Goal: Task Accomplishment & Management: Manage account settings

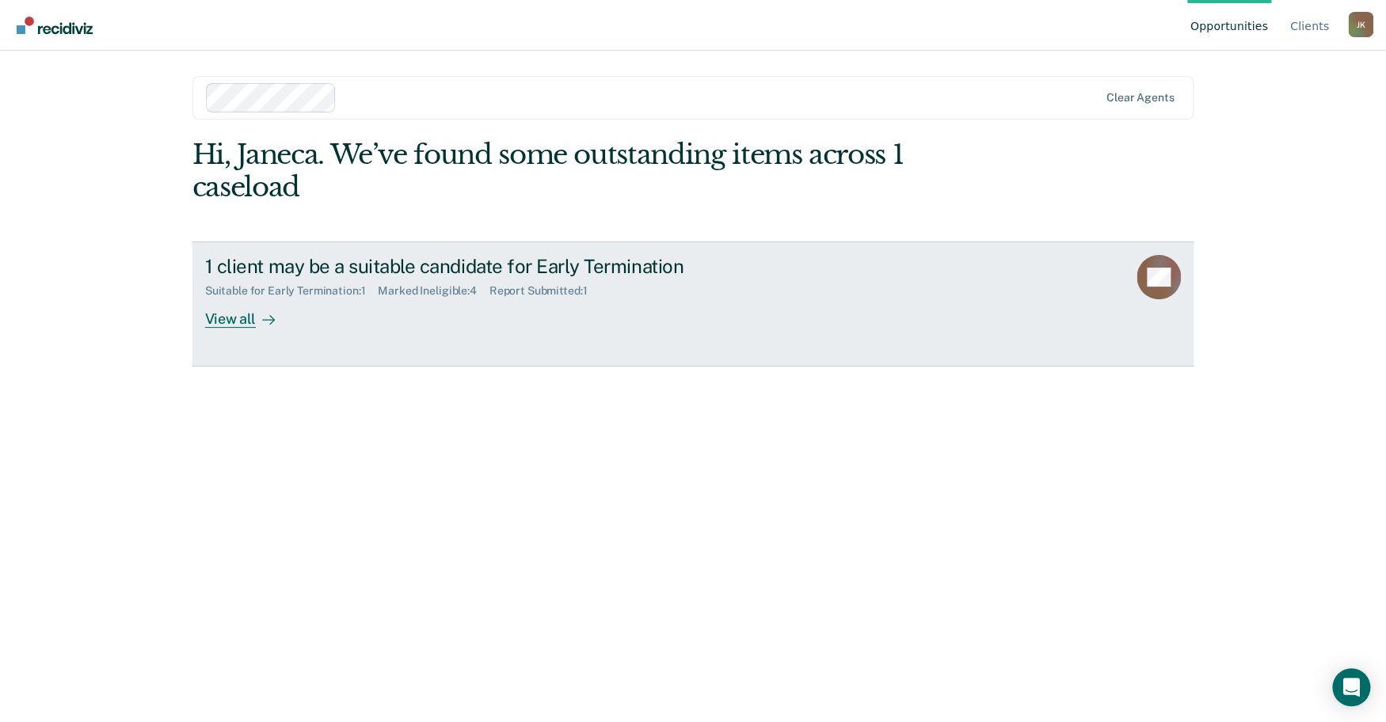
click at [1138, 299] on rect at bounding box center [1158, 277] width 44 height 44
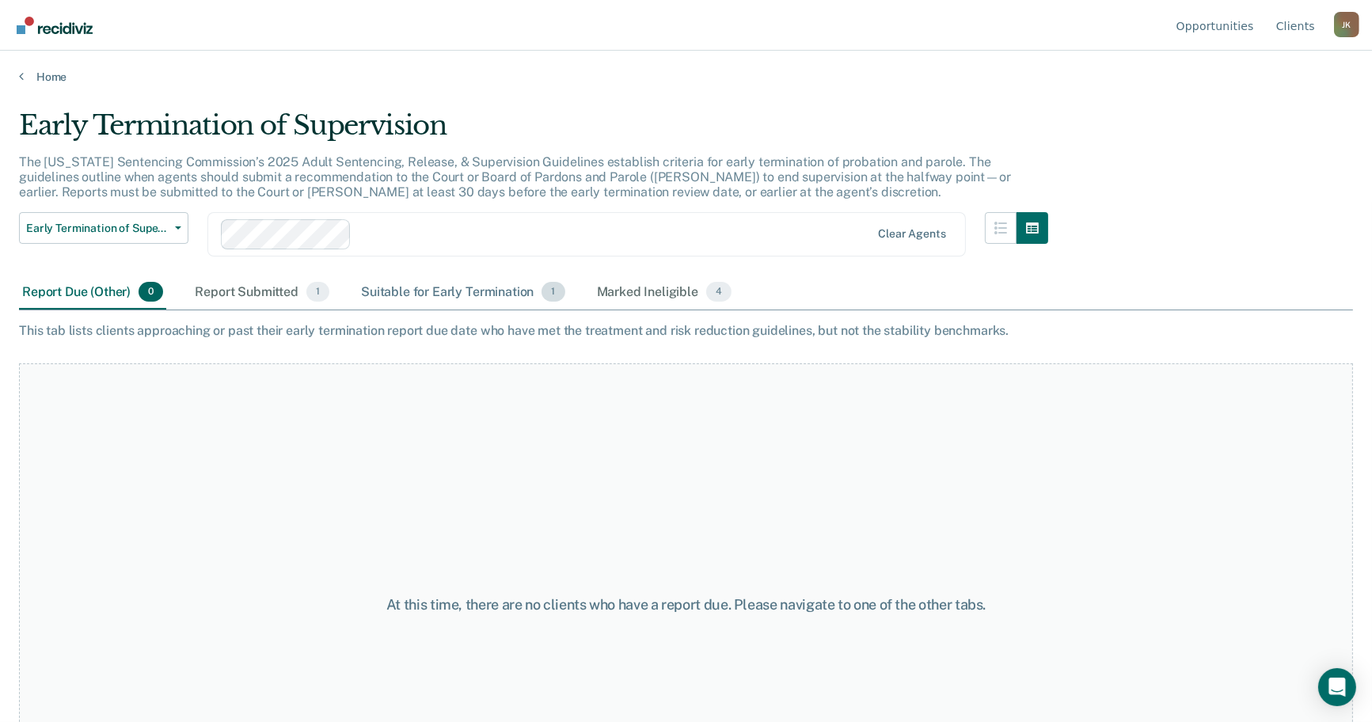
click at [553, 310] on div "Suitable for Early Termination 1" at bounding box center [463, 293] width 210 height 35
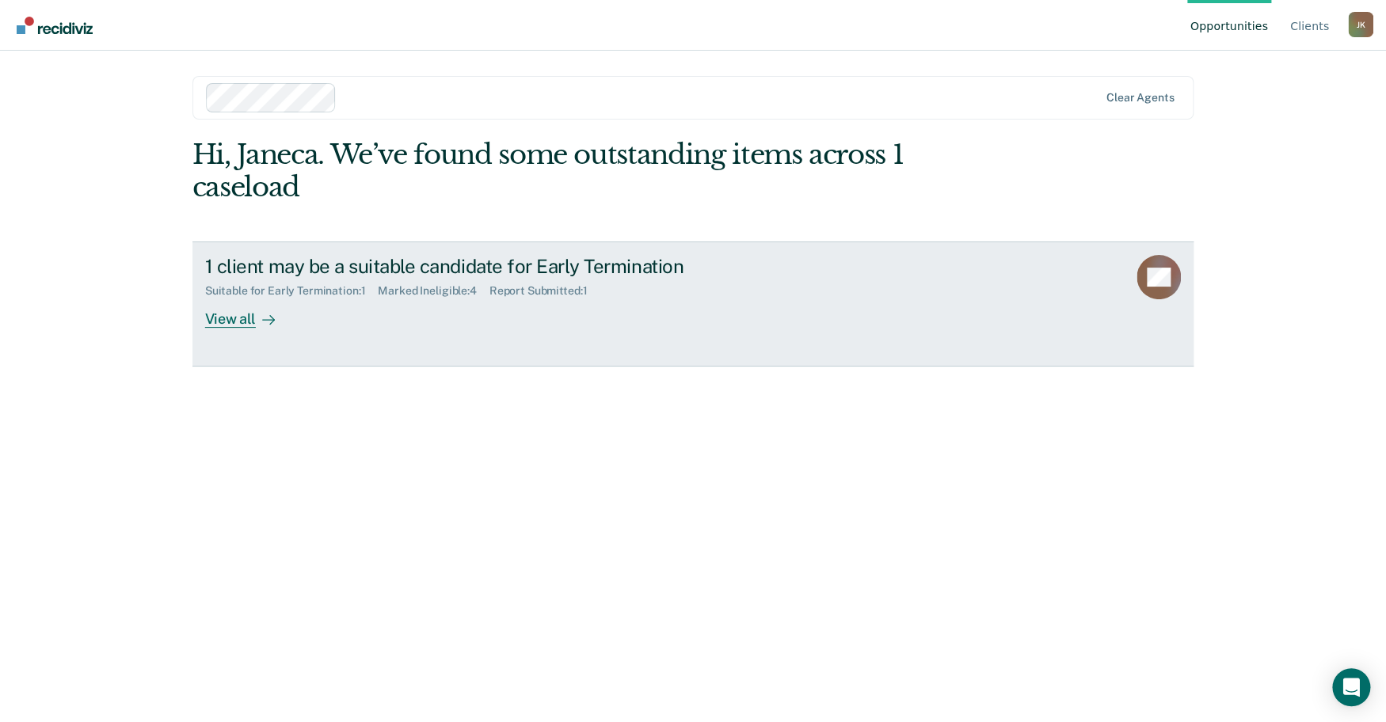
click at [249, 329] on div "View all" at bounding box center [249, 313] width 89 height 31
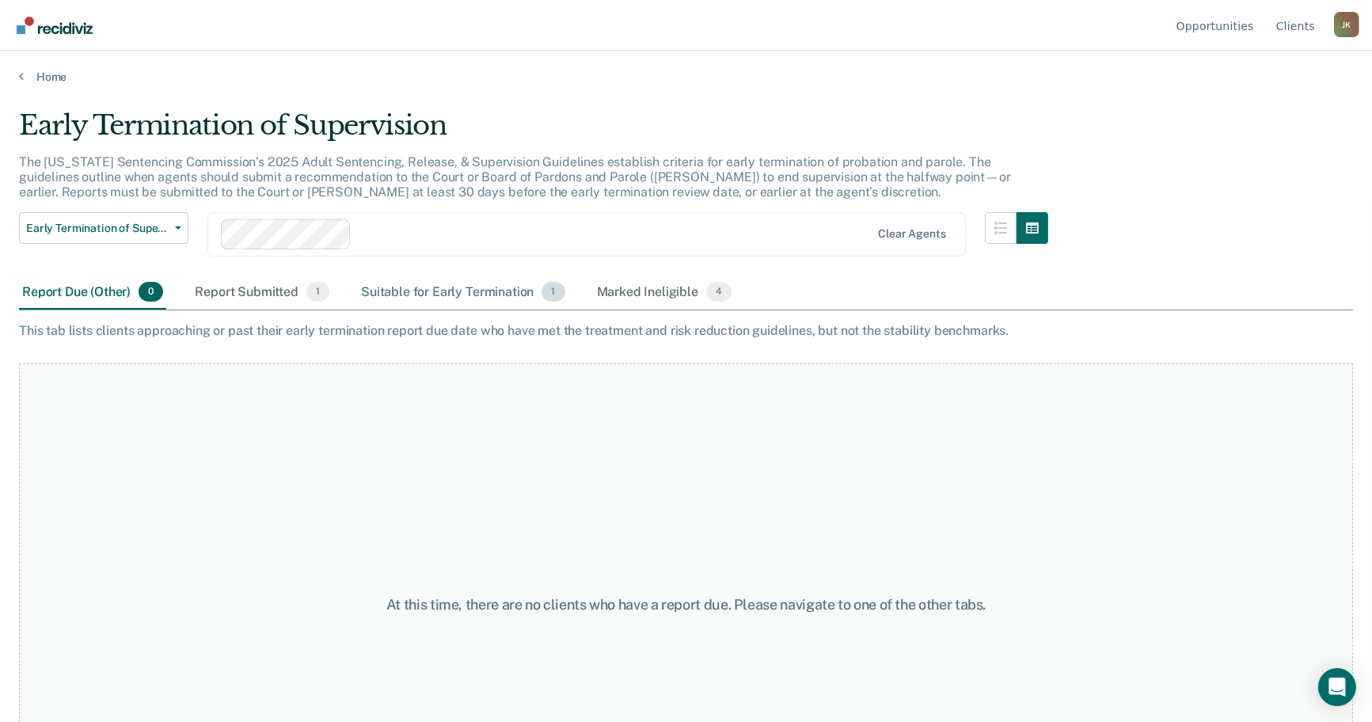
click at [568, 310] on div "Suitable for Early Termination 1" at bounding box center [463, 293] width 210 height 35
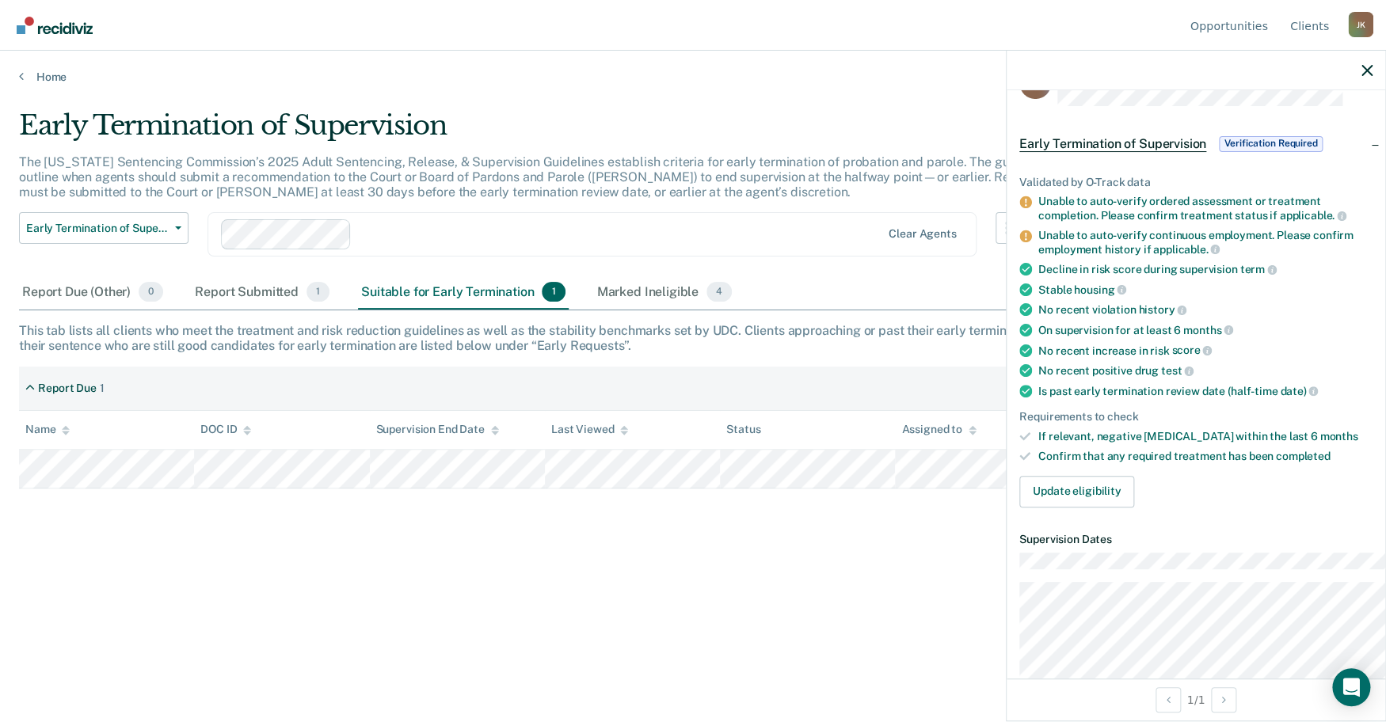
scroll to position [88, 0]
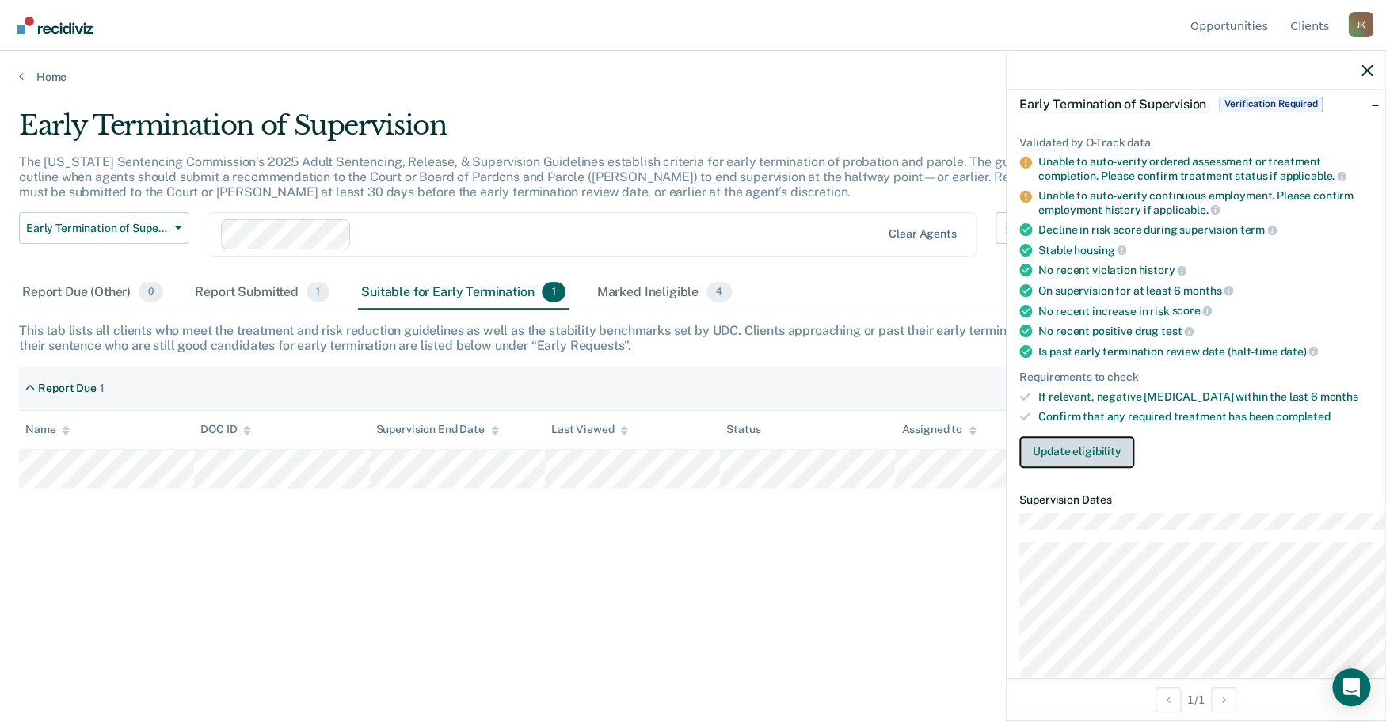
click at [1020, 468] on button "Update eligibility" at bounding box center [1076, 452] width 115 height 32
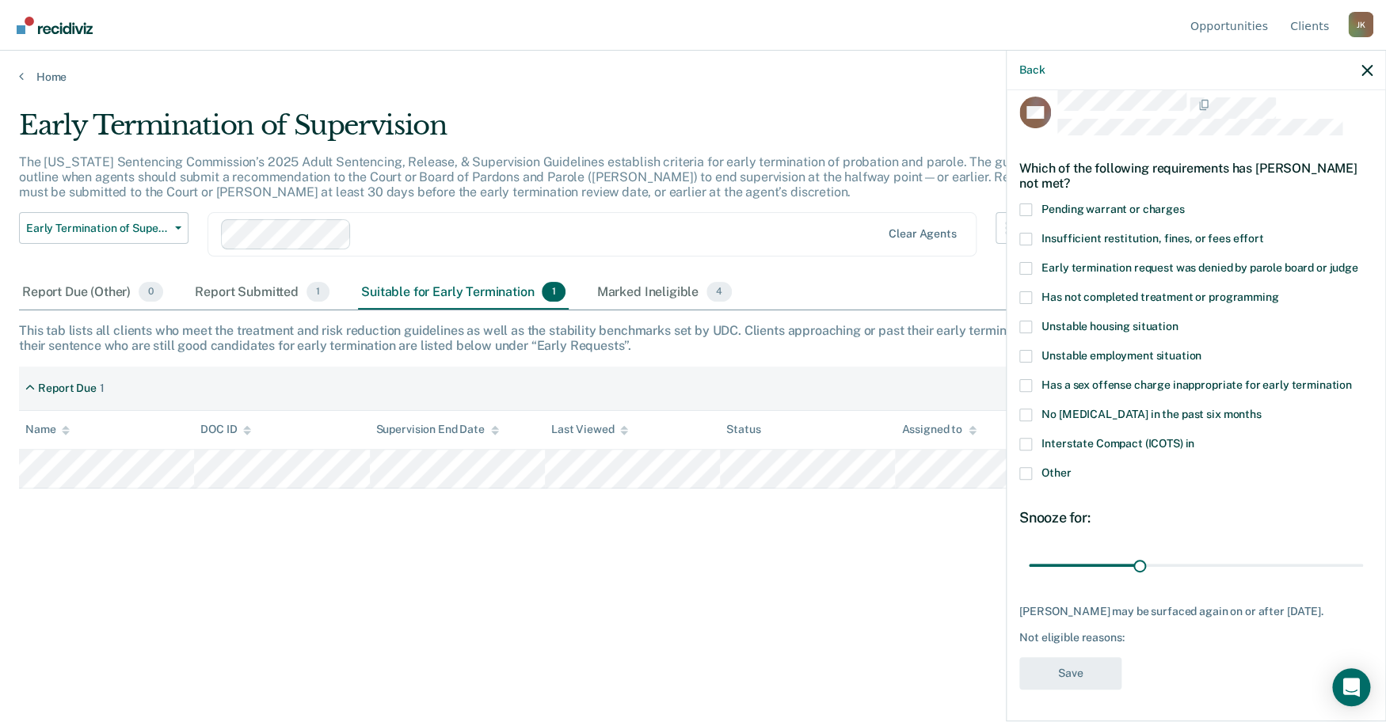
click at [1019, 204] on span at bounding box center [1025, 210] width 13 height 13
click at [1184, 204] on input "Pending warrant or charges" at bounding box center [1184, 204] width 0 height 0
click at [1019, 657] on button "Save" at bounding box center [1070, 673] width 102 height 32
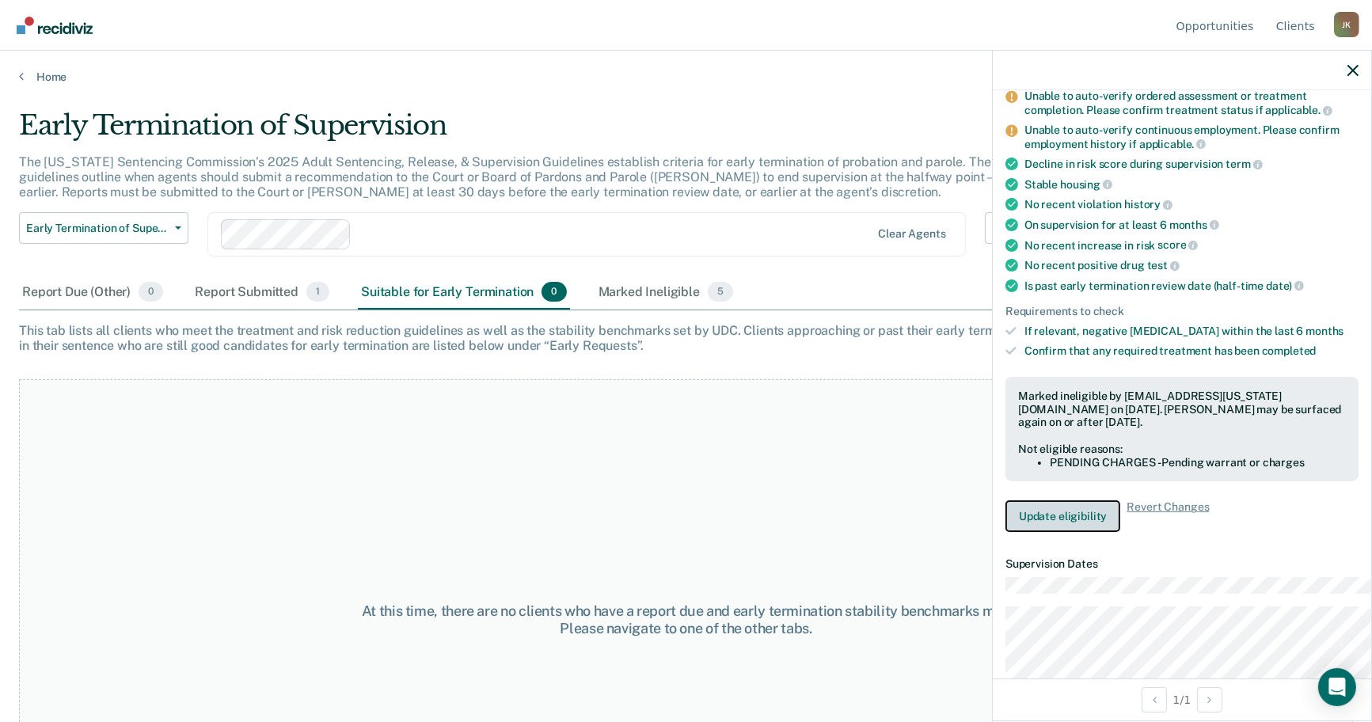
click at [1006, 532] on button "Update eligibility" at bounding box center [1063, 516] width 115 height 32
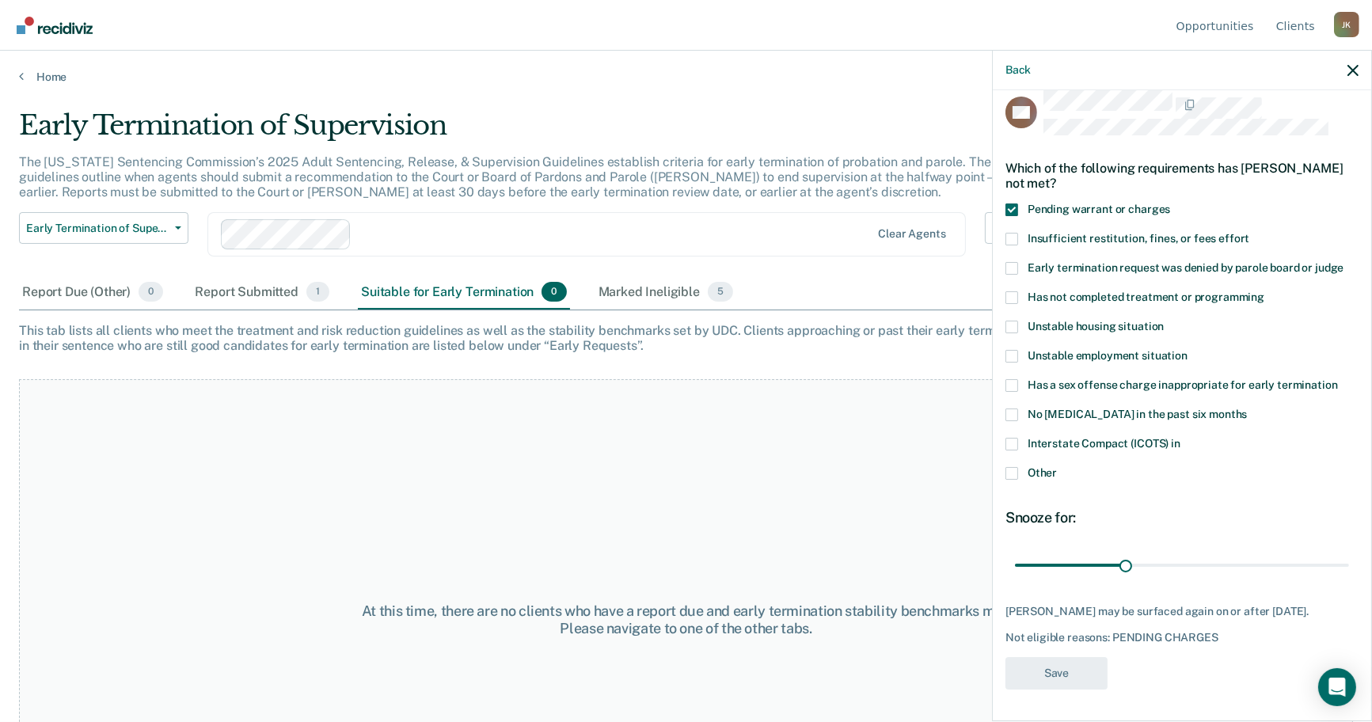
click at [523, 310] on div "Suitable for Early Termination 0" at bounding box center [463, 293] width 211 height 35
click at [314, 310] on div "Report Submitted 1" at bounding box center [262, 293] width 141 height 35
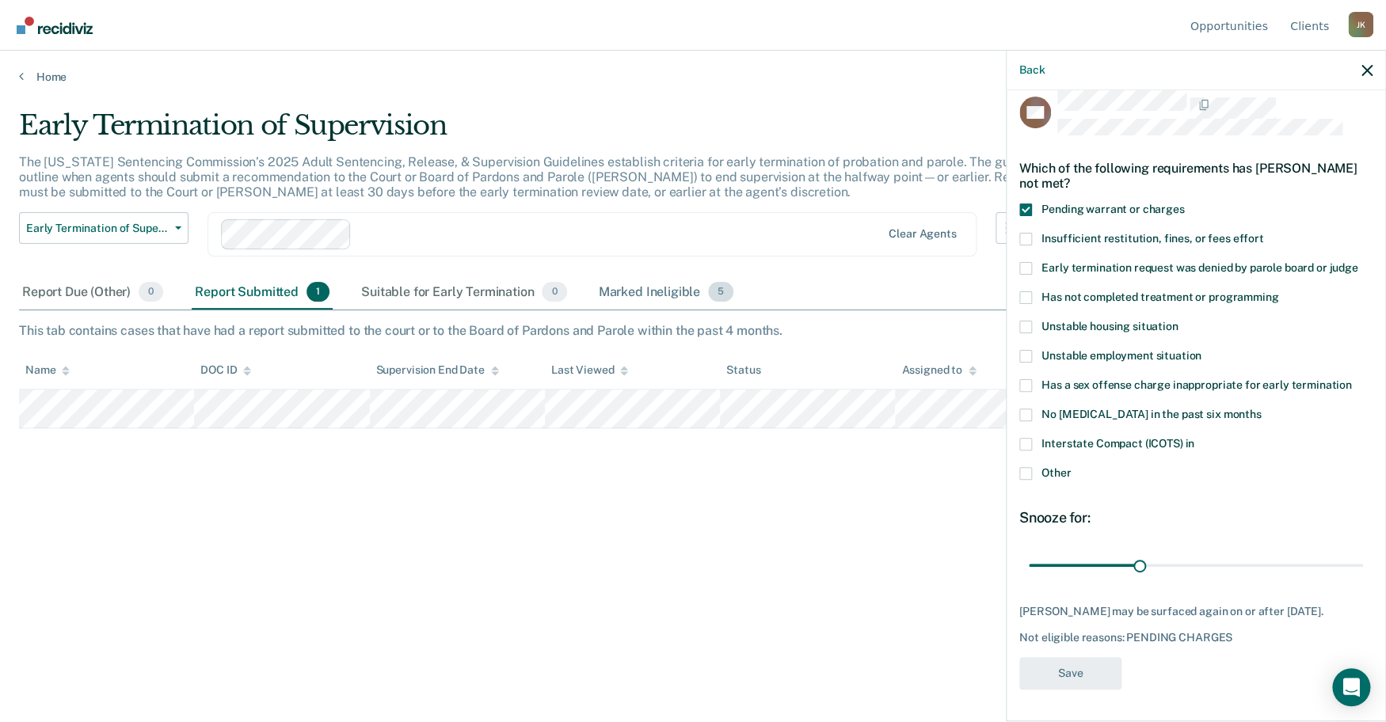
click at [737, 310] on div "Marked Ineligible 5" at bounding box center [667, 293] width 142 height 35
